Goal: Find specific page/section: Find specific page/section

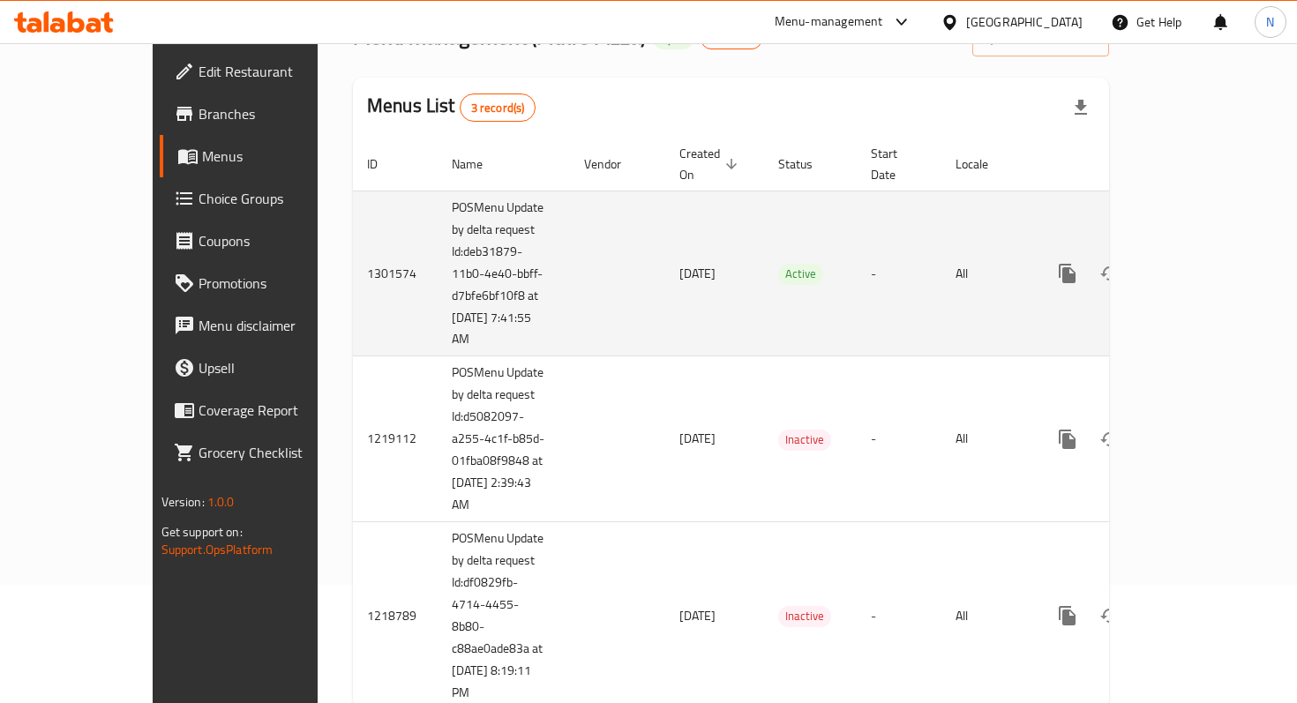
scroll to position [155, 0]
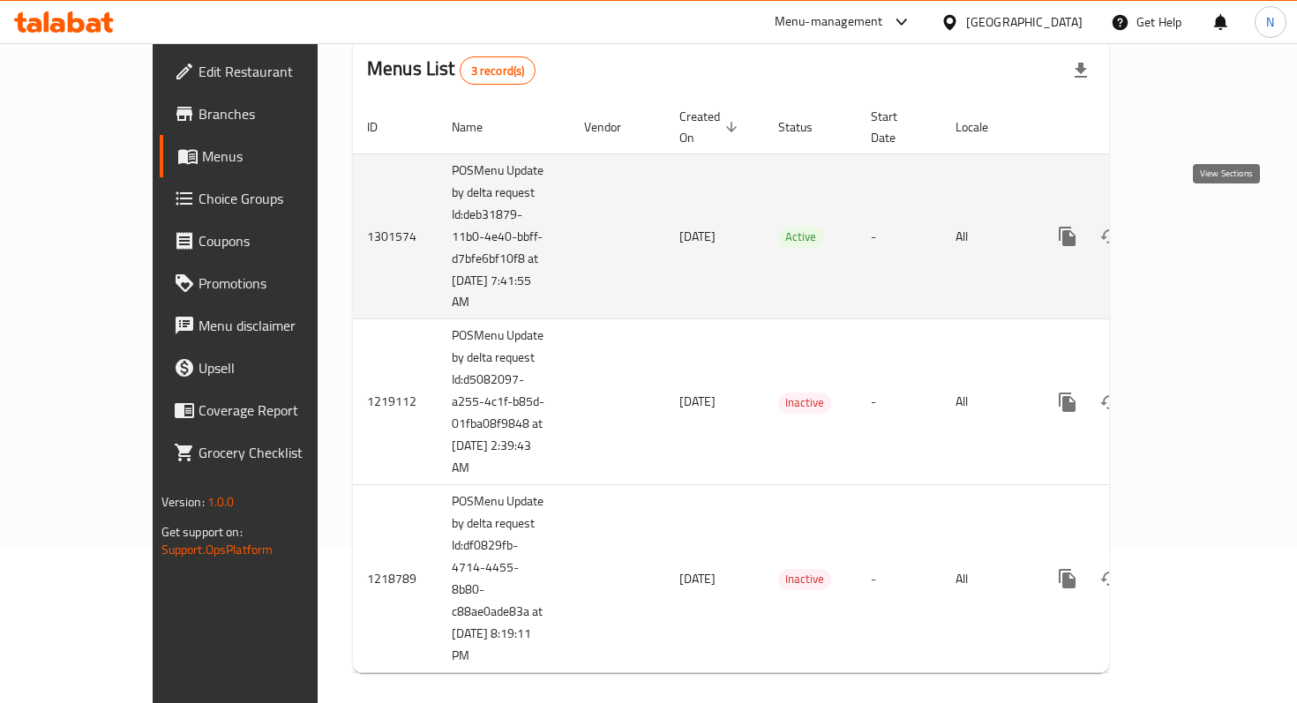
click at [1205, 226] on icon "enhanced table" at bounding box center [1194, 236] width 21 height 21
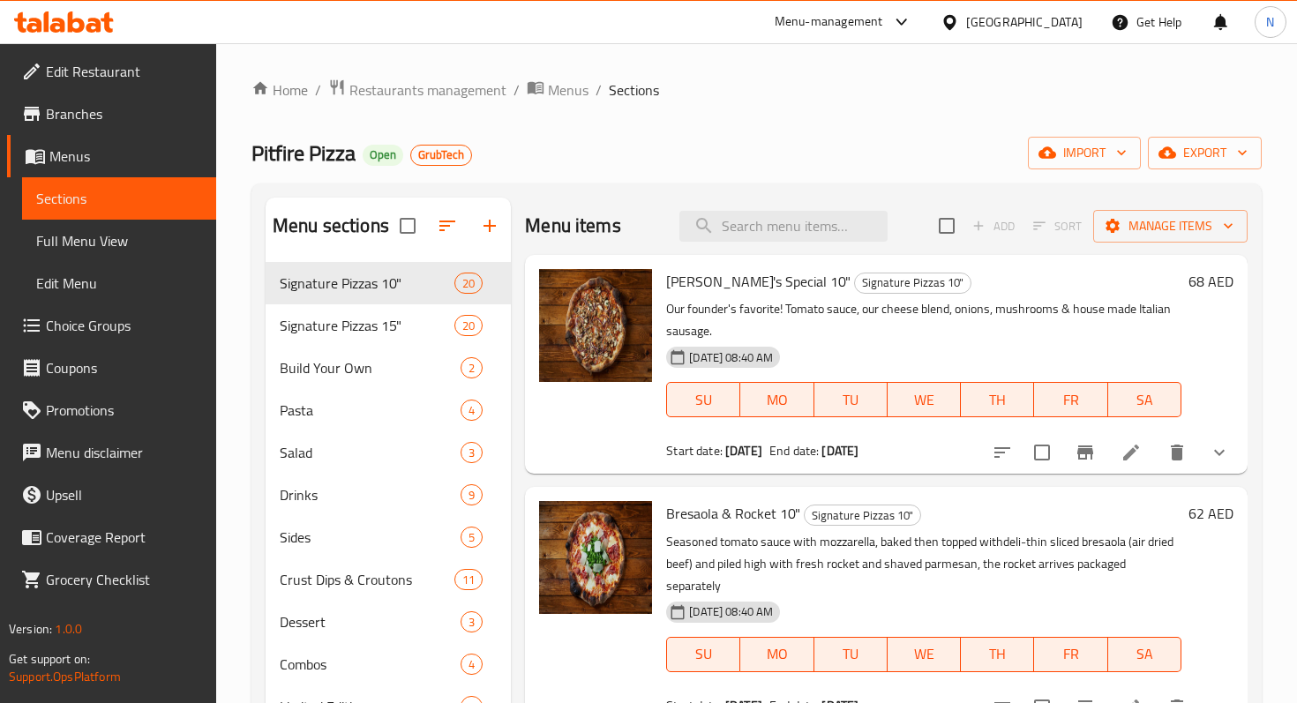
click at [60, 28] on icon at bounding box center [57, 25] width 15 height 15
